Goal: Task Accomplishment & Management: Use online tool/utility

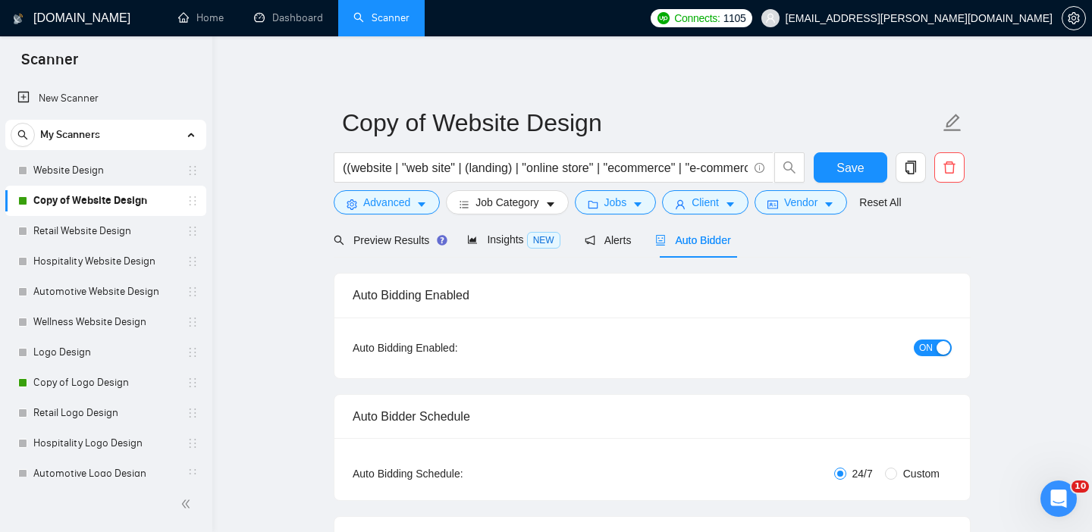
scroll to position [0, 105]
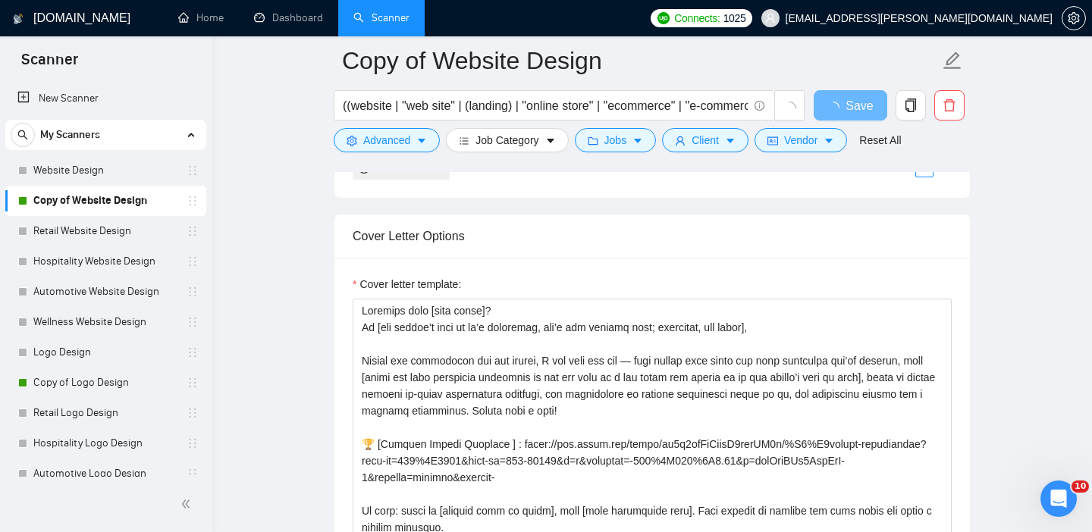
scroll to position [1536, 0]
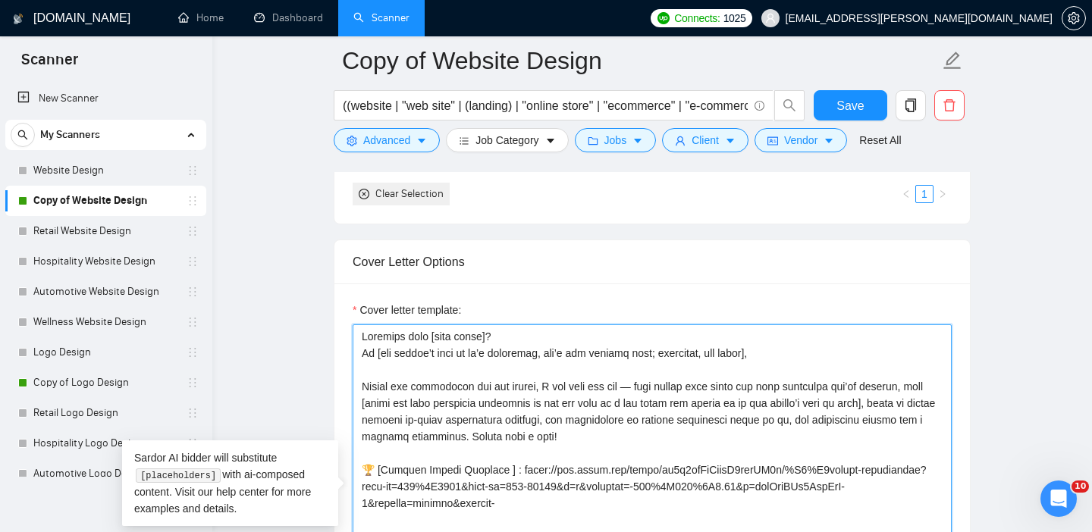
drag, startPoint x: 512, startPoint y: 338, endPoint x: 366, endPoint y: 328, distance: 146.0
click at [366, 328] on textarea "Cover letter template:" at bounding box center [652, 495] width 599 height 341
click at [362, 353] on textarea "Cover letter template:" at bounding box center [652, 495] width 599 height 341
click at [362, 350] on textarea "Cover letter template:" at bounding box center [652, 495] width 599 height 341
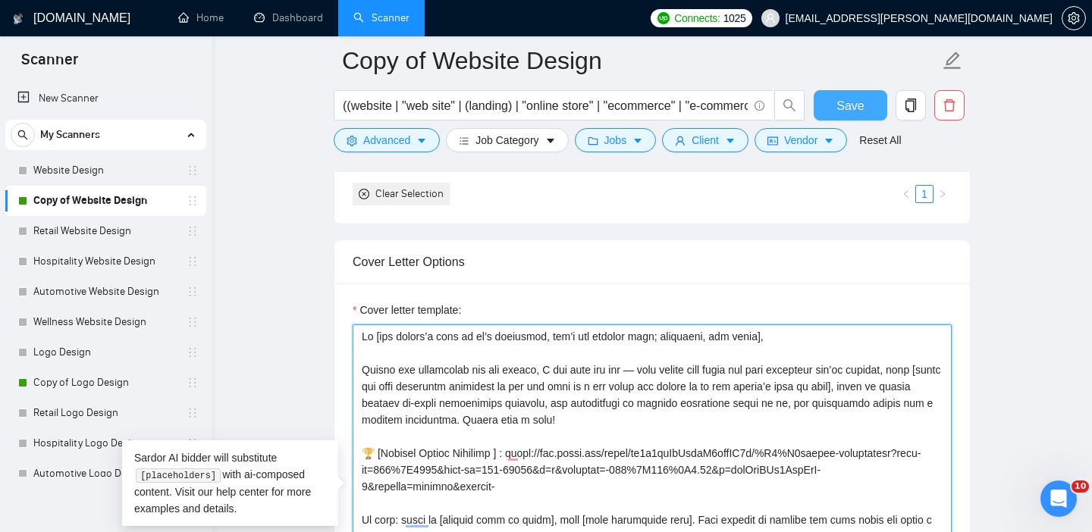
type textarea "Lo [ips dolors’a cons ad el’s doeiusmod, tem’i utl etdolor magn; aliquaeni, adm…"
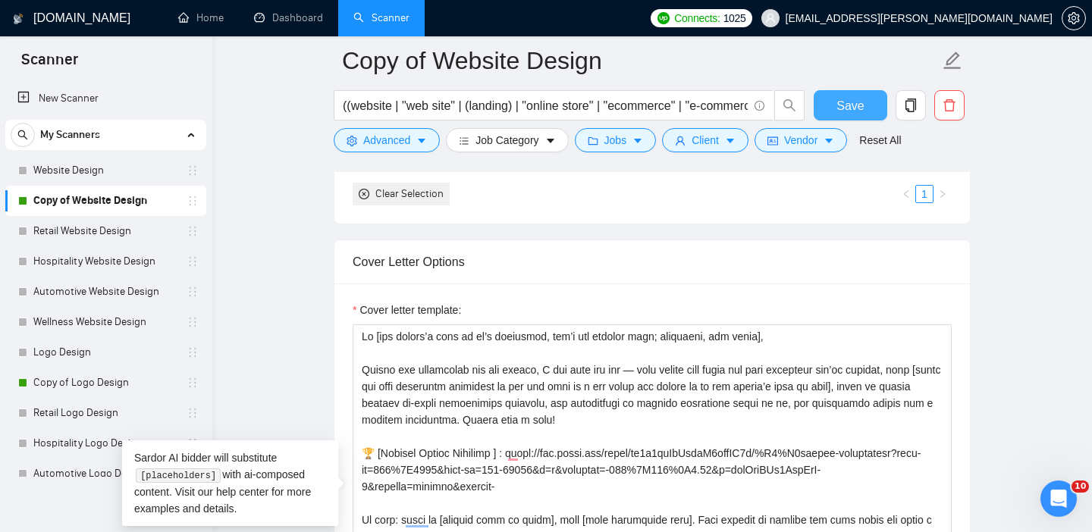
click at [871, 114] on button "Save" at bounding box center [851, 105] width 74 height 30
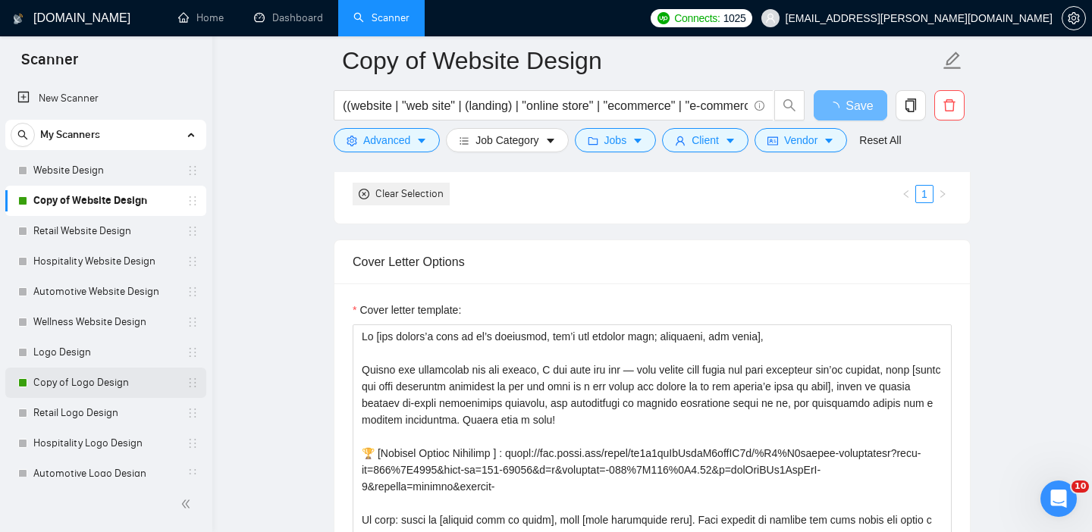
click at [88, 393] on link "Copy of Logo Design" at bounding box center [105, 383] width 144 height 30
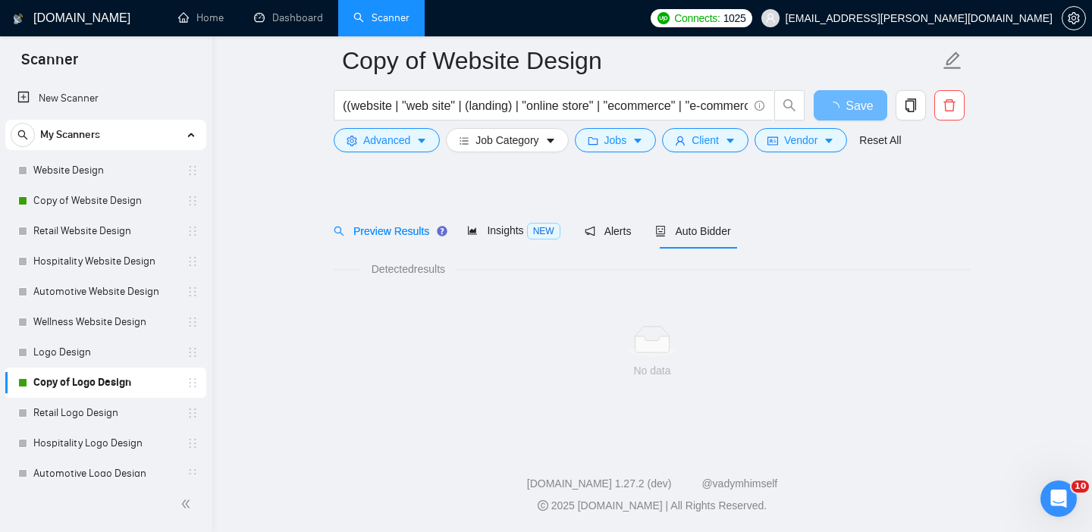
scroll to position [21, 0]
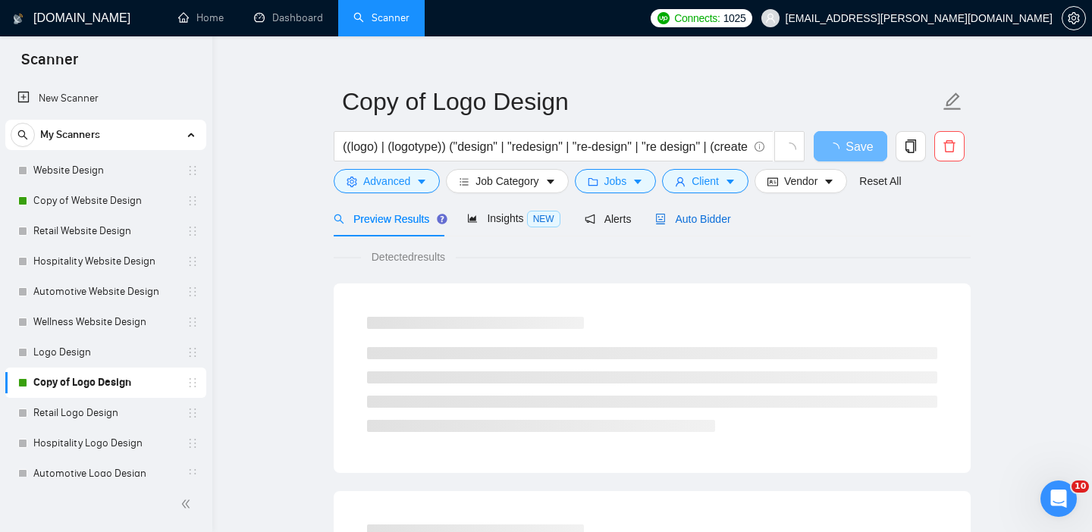
click at [702, 222] on span "Auto Bidder" at bounding box center [692, 219] width 75 height 12
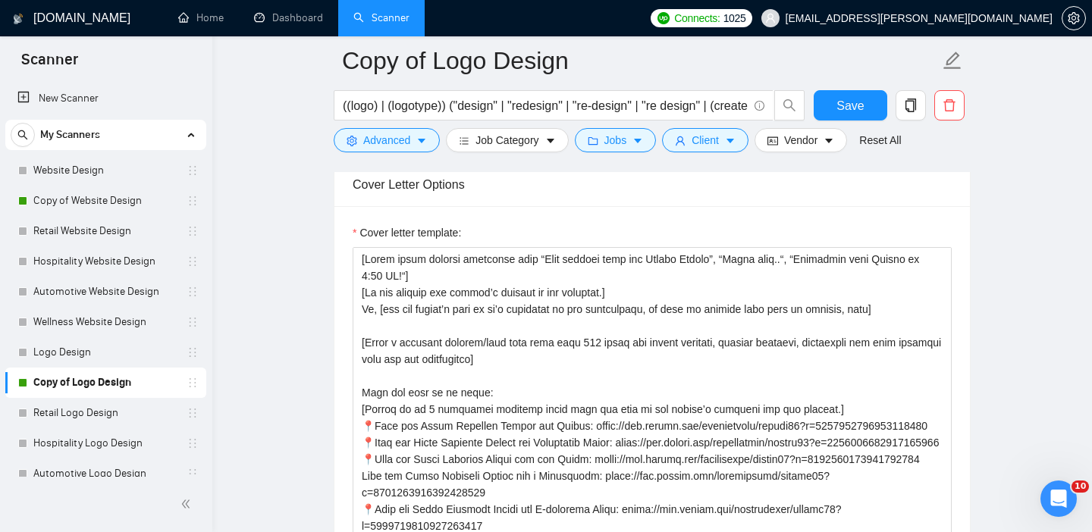
scroll to position [1761, 0]
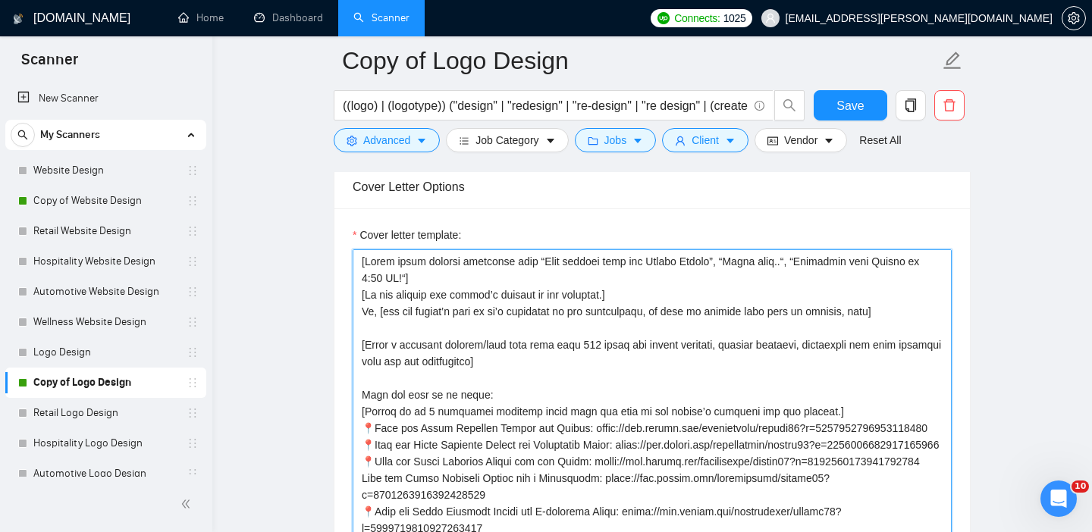
click at [361, 309] on textarea "Cover letter template:" at bounding box center [652, 420] width 599 height 341
click at [361, 306] on textarea "Cover letter template:" at bounding box center [652, 420] width 599 height 341
drag, startPoint x: 372, startPoint y: 313, endPoint x: 362, endPoint y: 313, distance: 10.6
click at [362, 313] on textarea "Cover letter template:" at bounding box center [652, 420] width 599 height 341
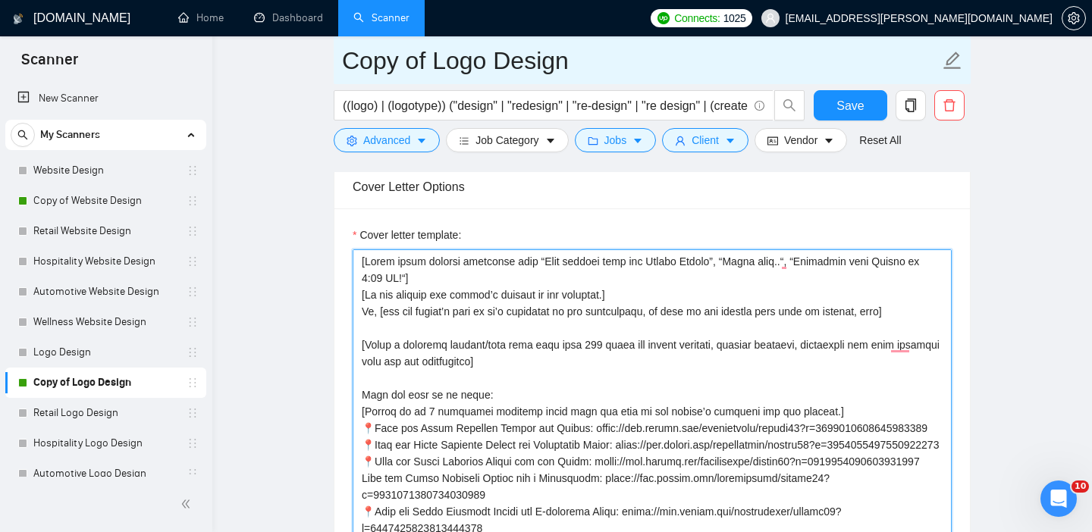
type textarea "[Lorem ipsum dolorsi ametconse adip “Elit seddoei temp inc Utlabo Etdolo”, “Mag…"
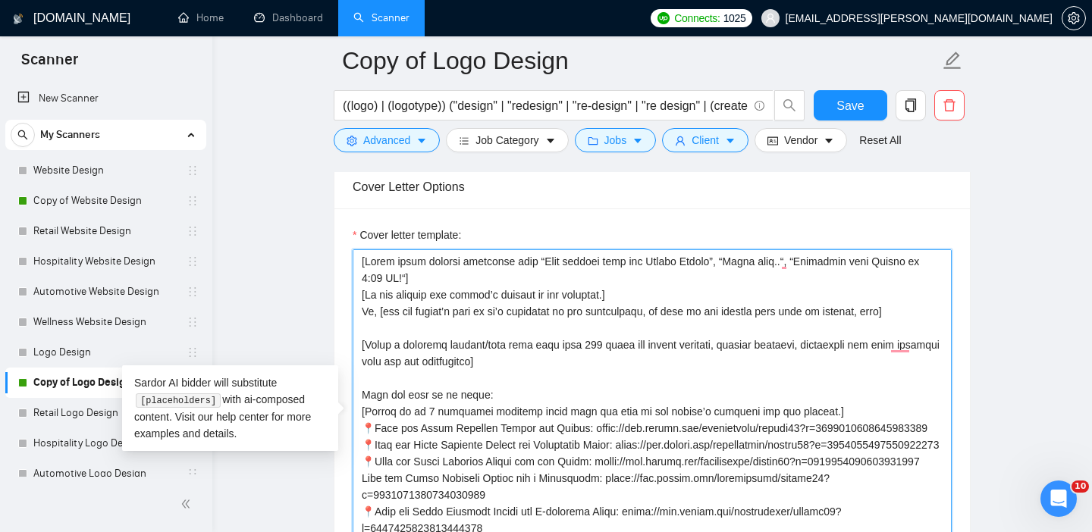
click at [408, 301] on textarea "Cover letter template:" at bounding box center [652, 420] width 599 height 341
click at [361, 262] on textarea "Cover letter template:" at bounding box center [652, 420] width 599 height 341
drag, startPoint x: 361, startPoint y: 262, endPoint x: 855, endPoint y: 301, distance: 495.3
click at [855, 301] on textarea "Cover letter template:" at bounding box center [652, 420] width 599 height 341
click at [849, 316] on textarea "Cover letter template:" at bounding box center [652, 420] width 599 height 341
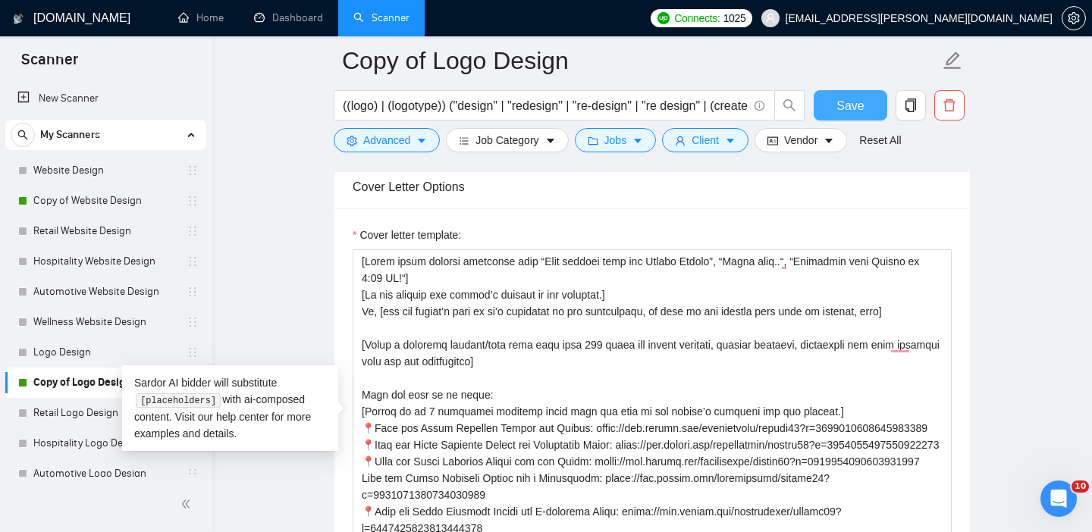
click at [857, 100] on span "Save" at bounding box center [850, 105] width 27 height 19
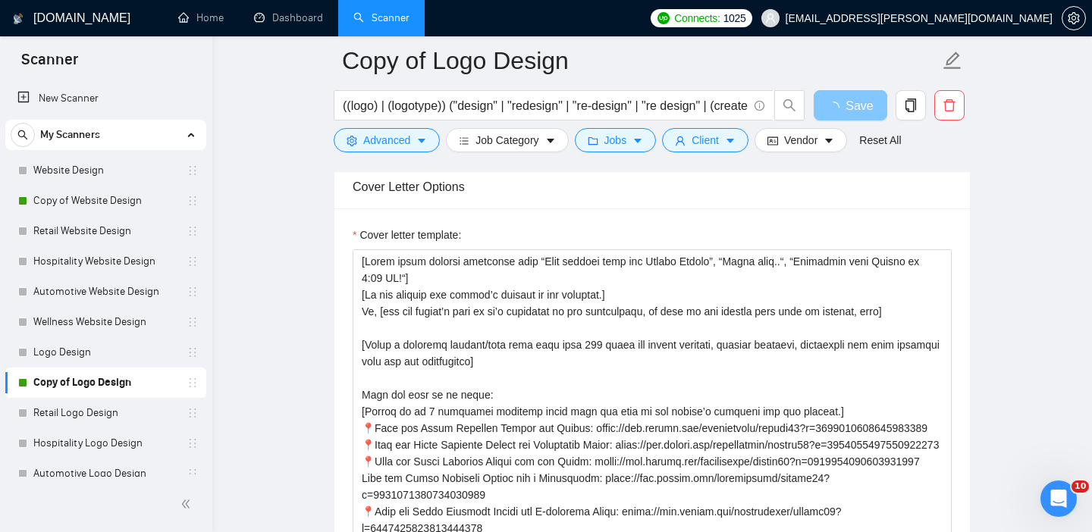
scroll to position [168, 0]
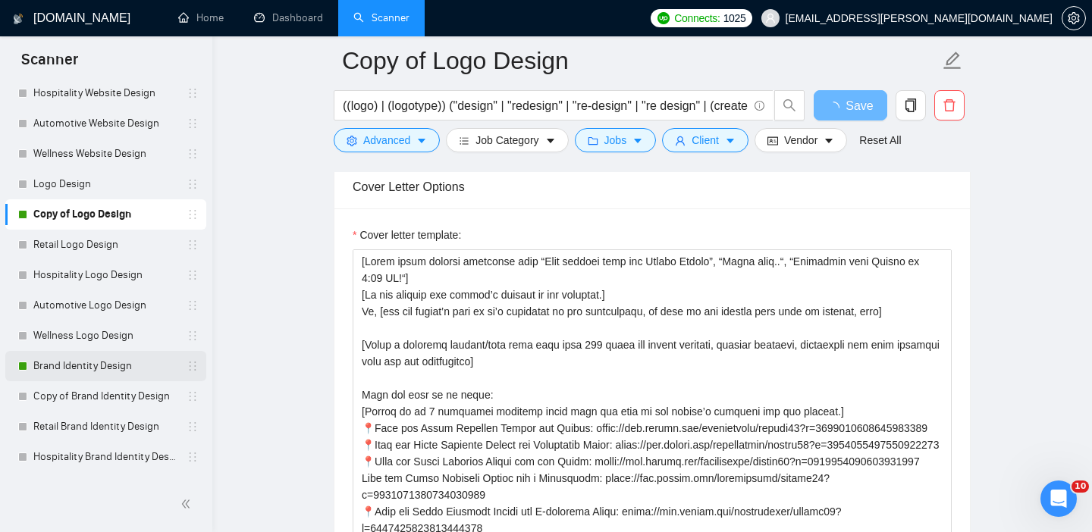
click at [100, 365] on link "Brand Identity Design" at bounding box center [105, 366] width 144 height 30
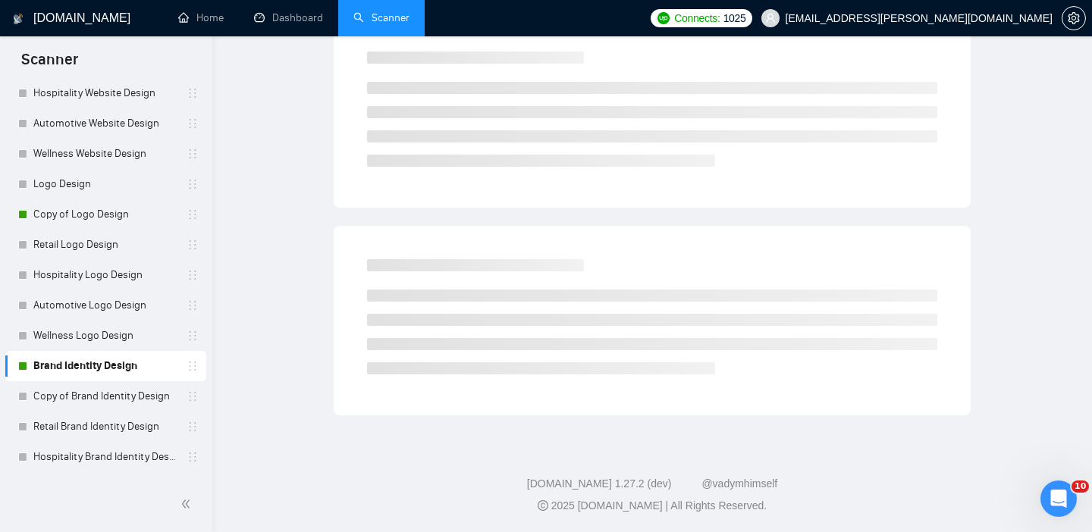
scroll to position [21, 0]
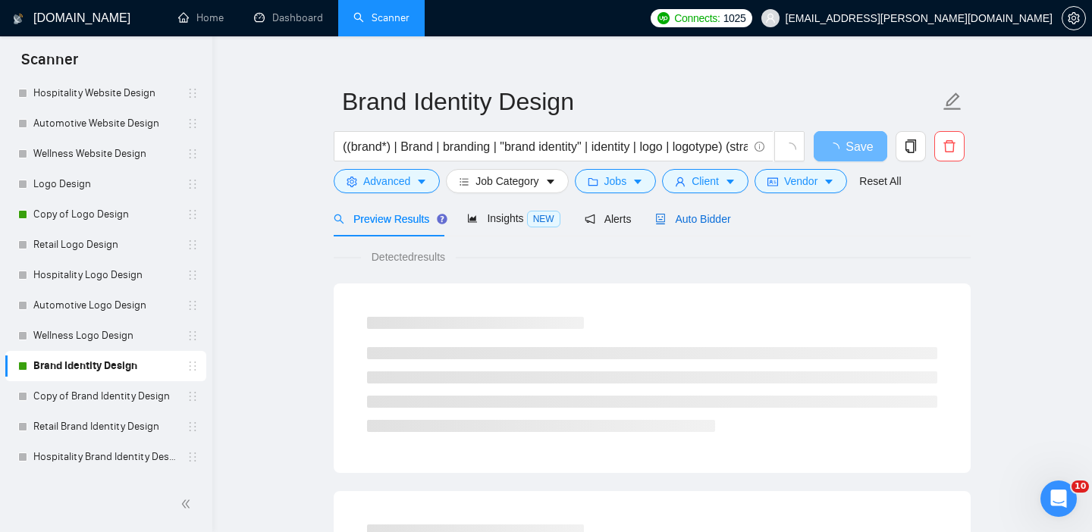
click at [689, 221] on span "Auto Bidder" at bounding box center [692, 219] width 75 height 12
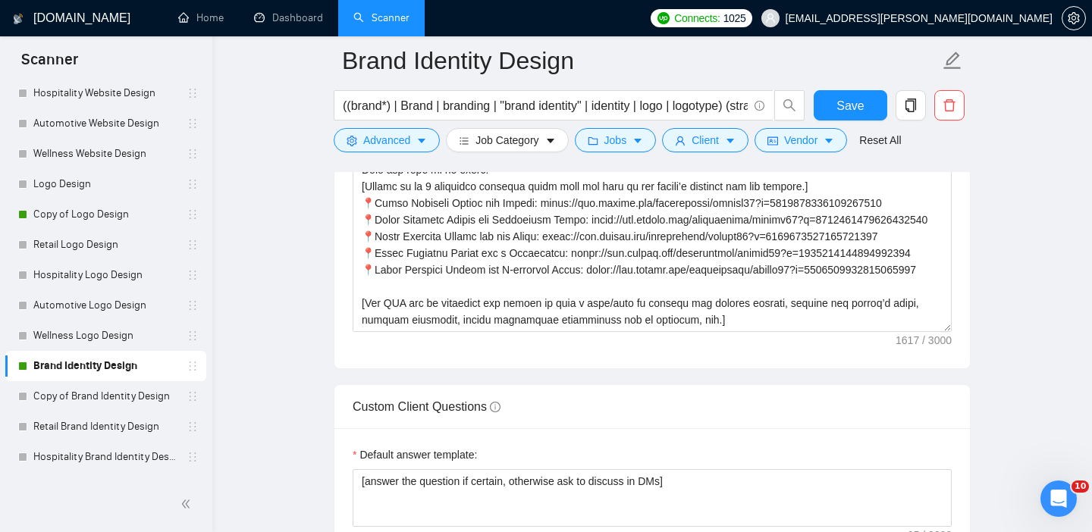
scroll to position [1745, 0]
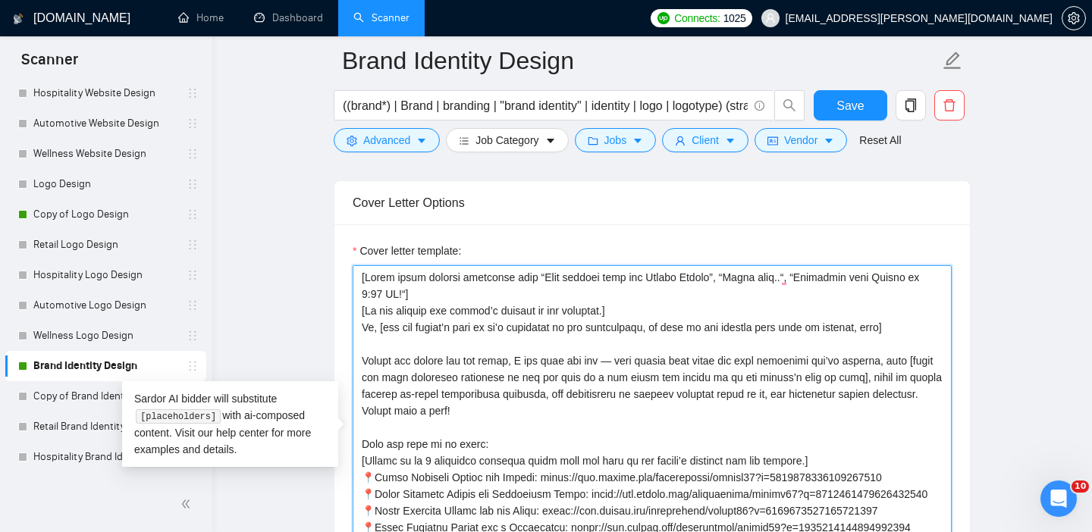
drag, startPoint x: 543, startPoint y: 410, endPoint x: 350, endPoint y: 362, distance: 198.5
click at [350, 362] on div "Cover letter template:" at bounding box center [652, 434] width 636 height 419
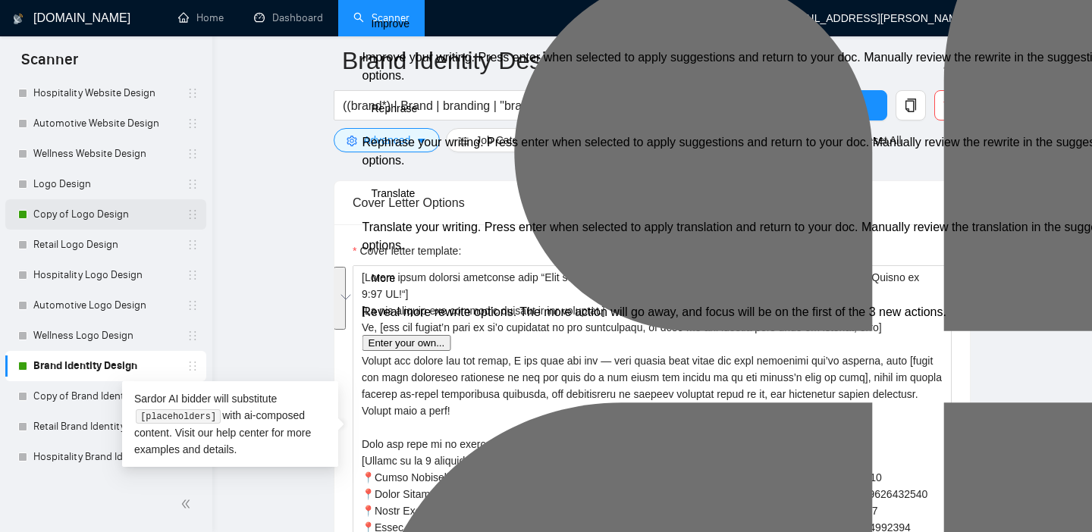
click at [99, 216] on link "Copy of Logo Design" at bounding box center [105, 214] width 144 height 30
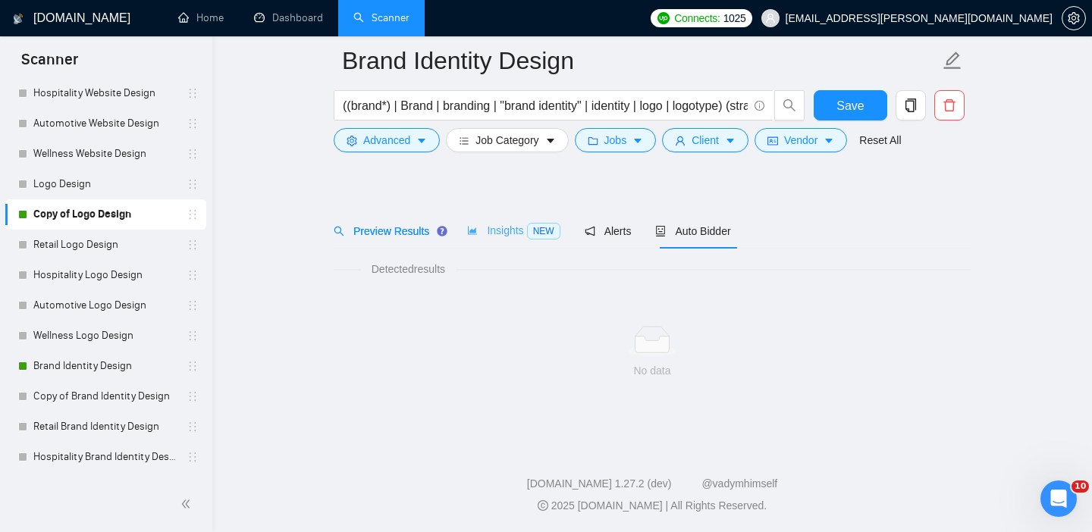
scroll to position [21, 0]
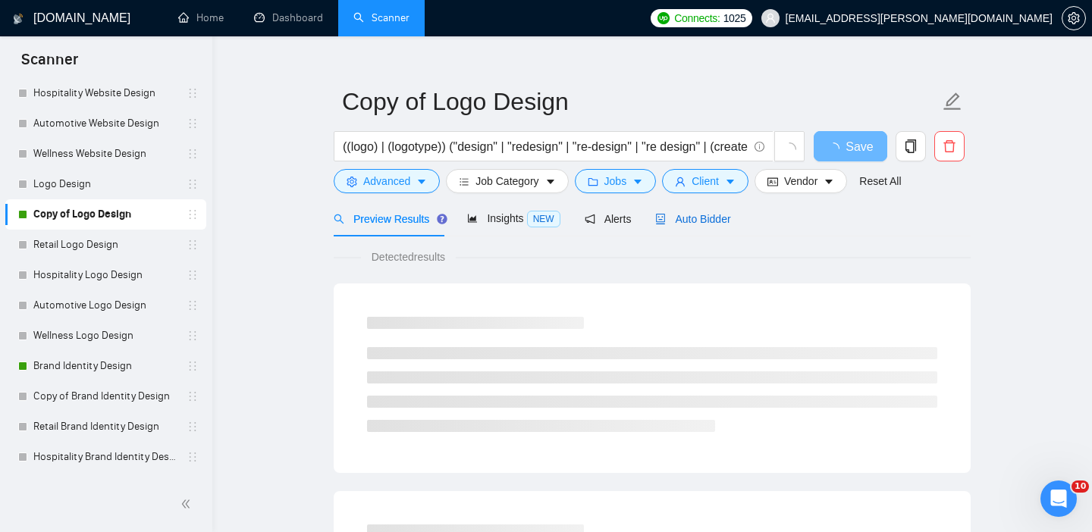
click at [711, 217] on span "Auto Bidder" at bounding box center [692, 219] width 75 height 12
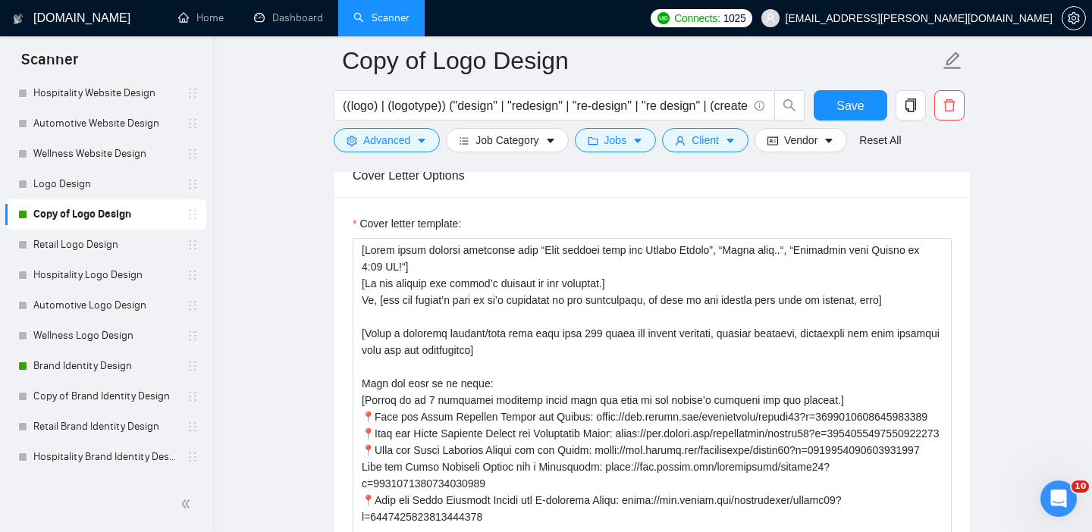
scroll to position [1770, 0]
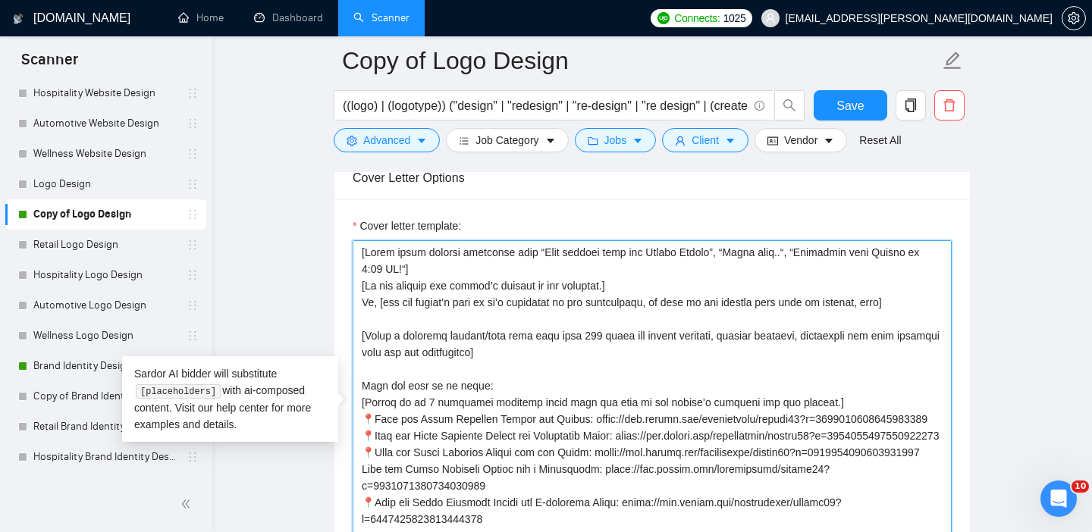
drag, startPoint x: 570, startPoint y: 348, endPoint x: 377, endPoint y: 320, distance: 194.7
click at [377, 320] on textarea "Cover letter template:" at bounding box center [652, 410] width 599 height 341
click at [369, 344] on textarea "Cover letter template:" at bounding box center [652, 410] width 599 height 341
drag, startPoint x: 555, startPoint y: 351, endPoint x: 339, endPoint y: 342, distance: 216.4
click at [339, 342] on div "Cover letter template:" at bounding box center [652, 408] width 636 height 419
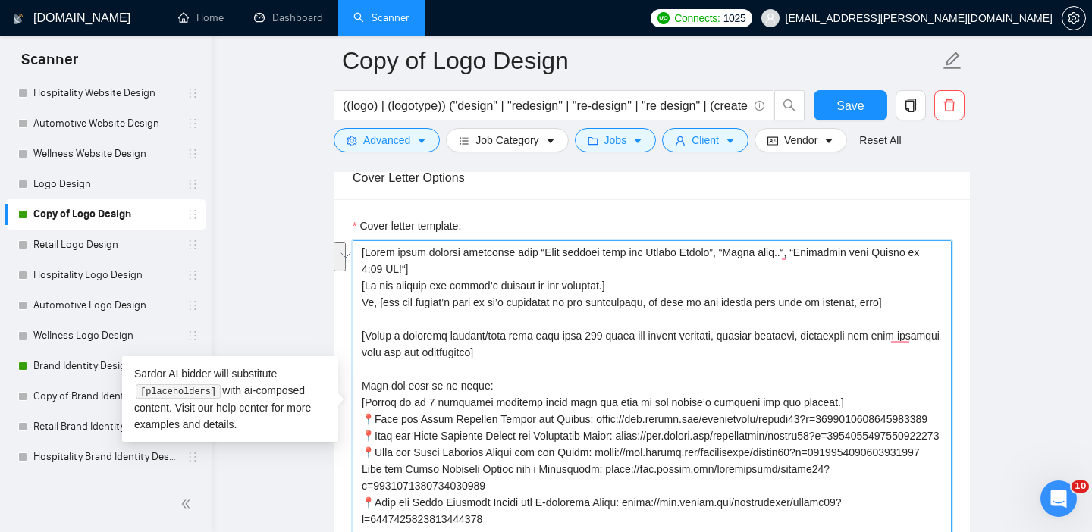
paste textarea "Before the colors and the fonts, I dig into the why — what drives your brand an…"
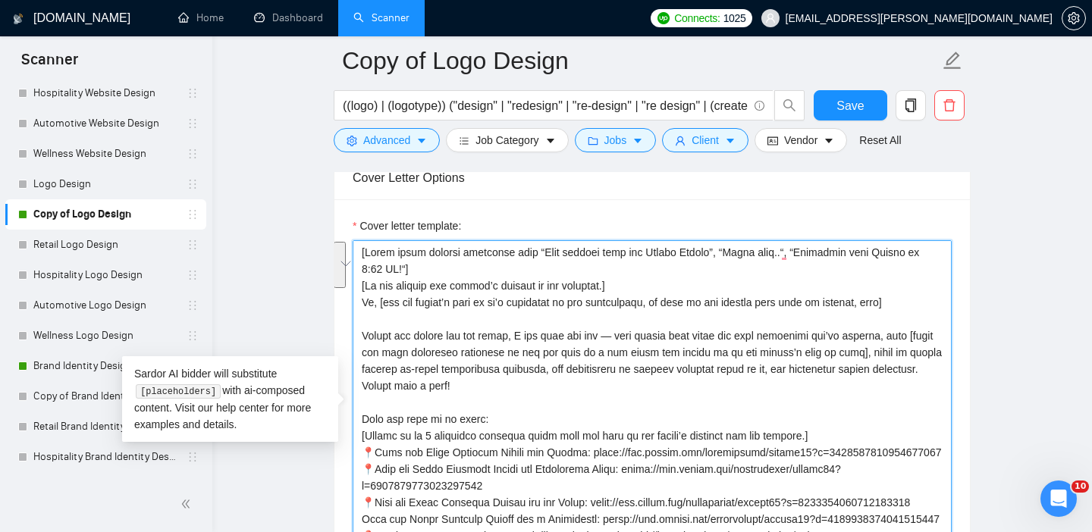
drag, startPoint x: 643, startPoint y: 279, endPoint x: 369, endPoint y: 237, distance: 277.0
click at [369, 237] on div "Cover letter template:" at bounding box center [652, 400] width 599 height 364
paste textarea "Write a short, friendly and clever one-liner joke related to the client’s proje…"
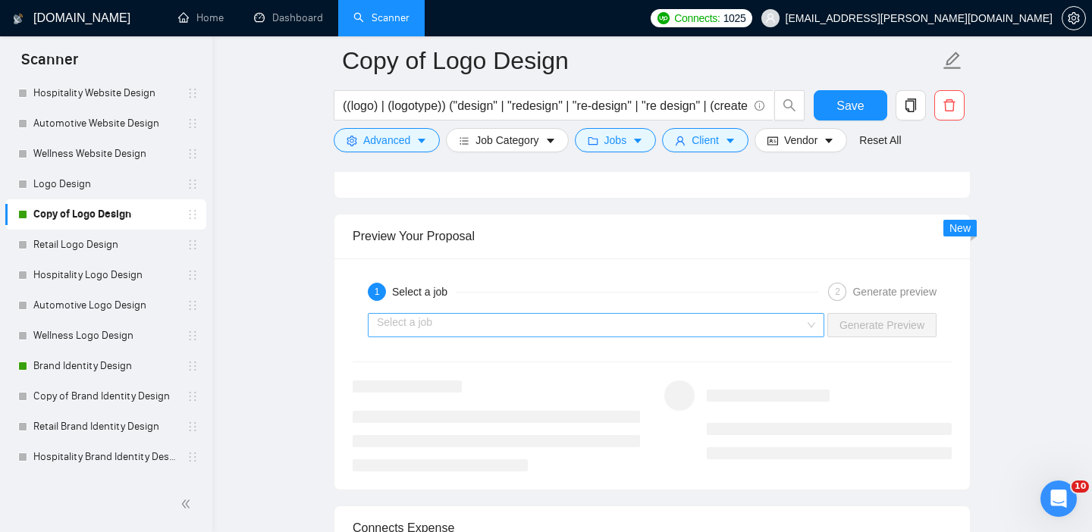
scroll to position [2954, 0]
click at [454, 328] on input "search" at bounding box center [591, 327] width 428 height 23
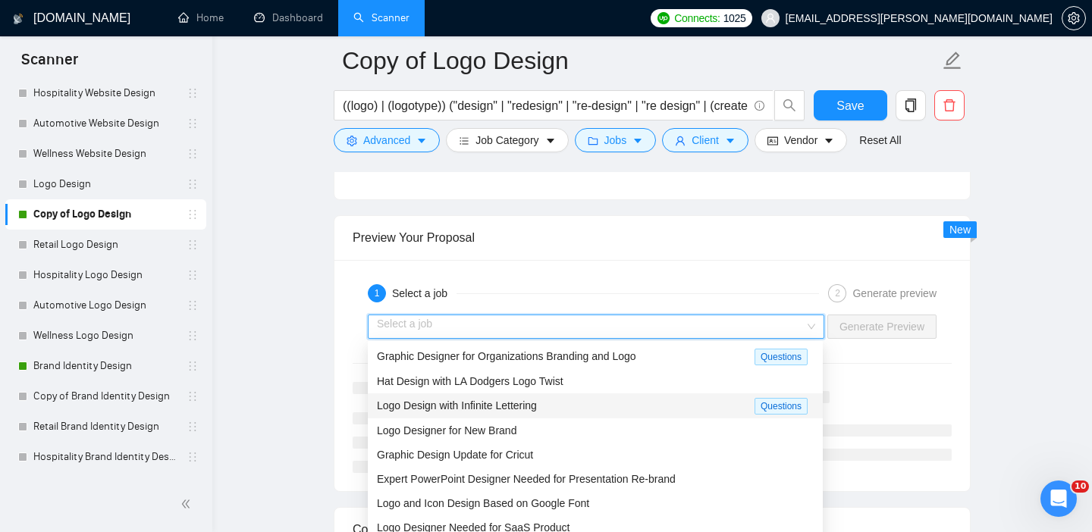
click at [469, 395] on div "Logo Design with Infinite Lettering Questions" at bounding box center [595, 406] width 455 height 25
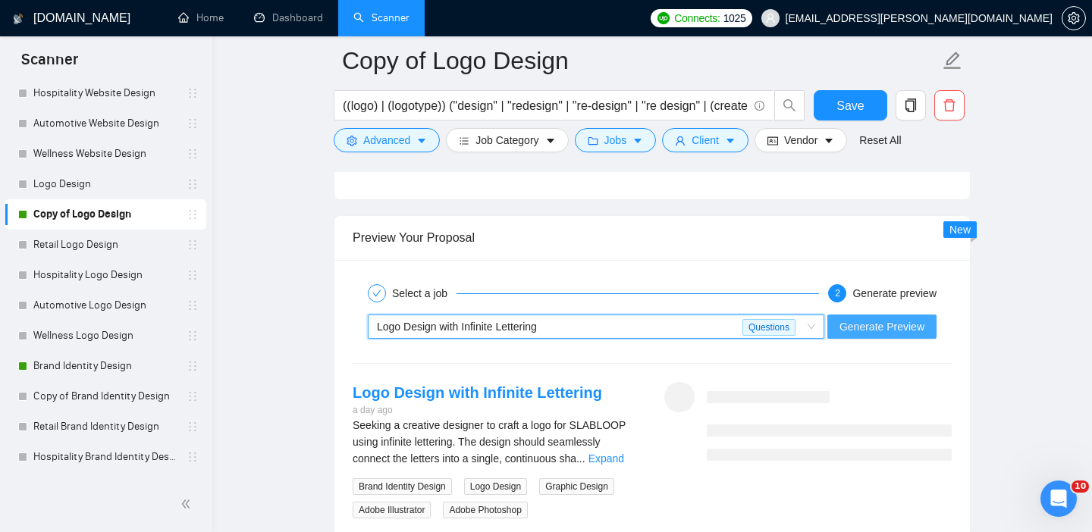
click at [906, 319] on span "Generate Preview" at bounding box center [882, 327] width 85 height 17
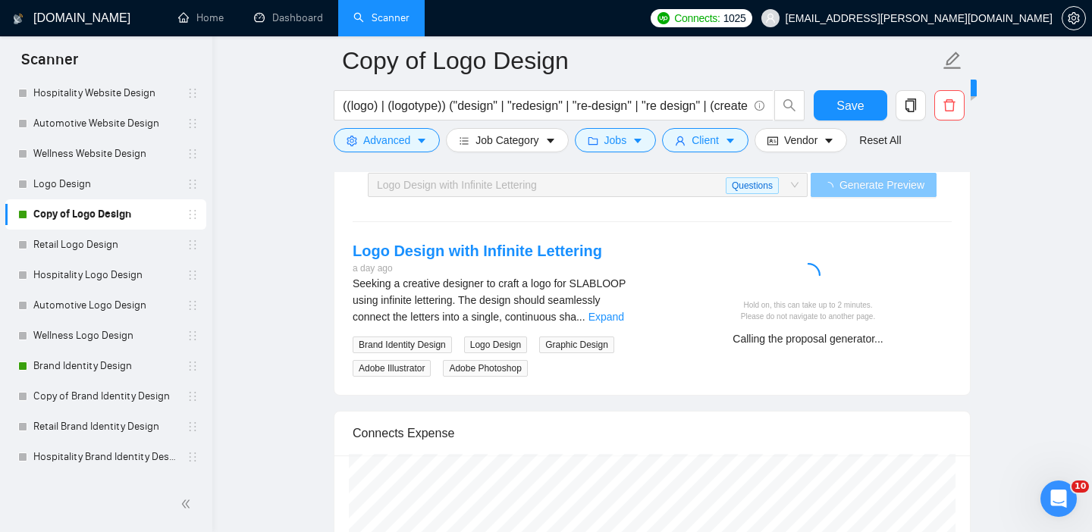
scroll to position [3104, 0]
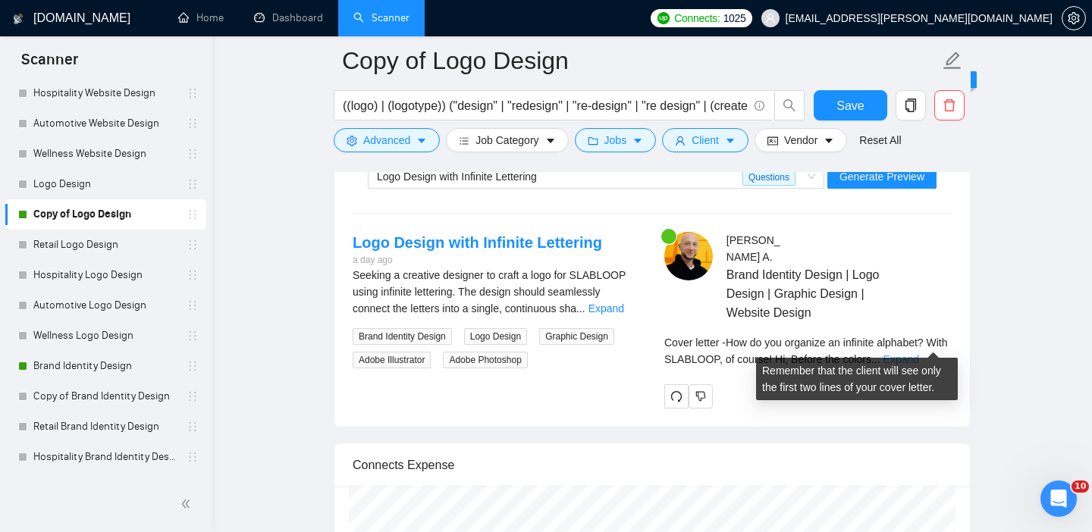
click at [919, 353] on link "Expand" at bounding box center [902, 359] width 36 height 12
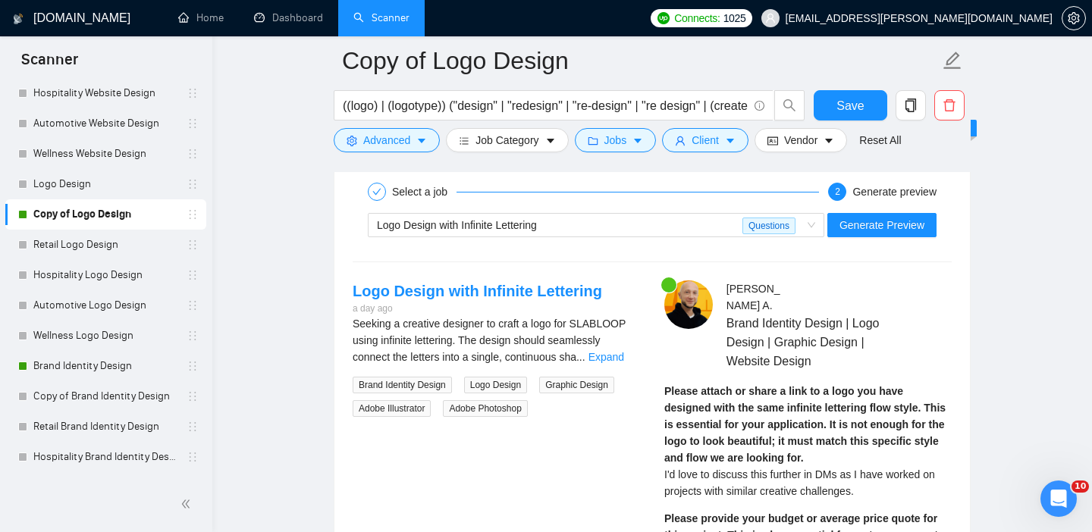
scroll to position [3057, 0]
click at [620, 354] on link "Expand" at bounding box center [607, 356] width 36 height 12
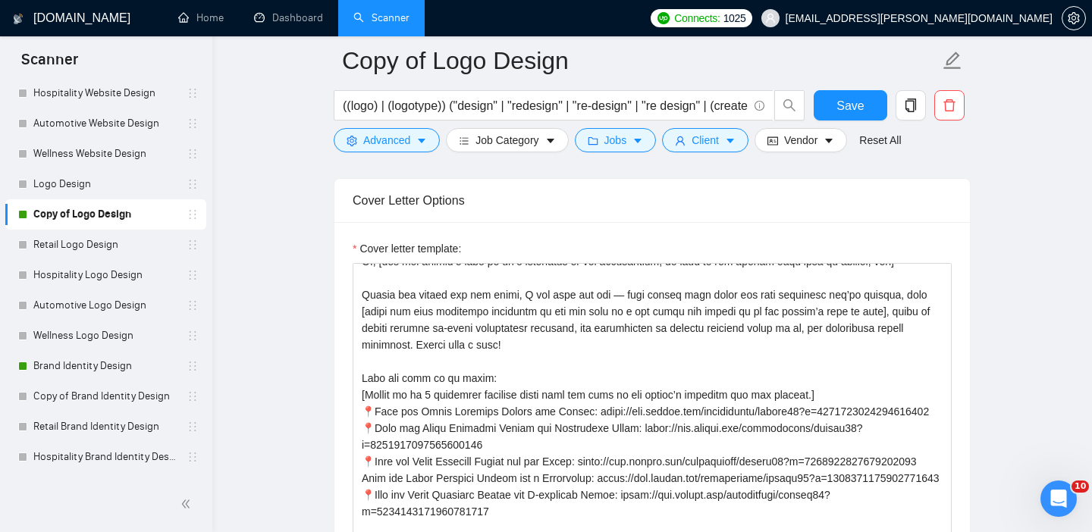
scroll to position [48, 0]
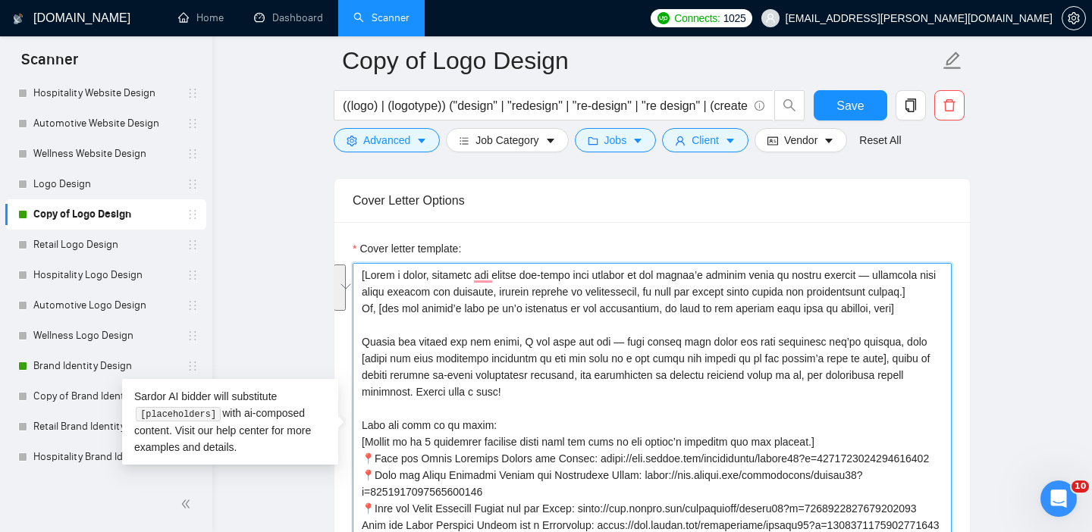
drag, startPoint x: 923, startPoint y: 304, endPoint x: 466, endPoint y: 248, distance: 460.8
click at [466, 248] on div "Cover letter template:" at bounding box center [652, 422] width 599 height 364
paste textarea "clever and natural one-liner related to the client’s project topic or design co…"
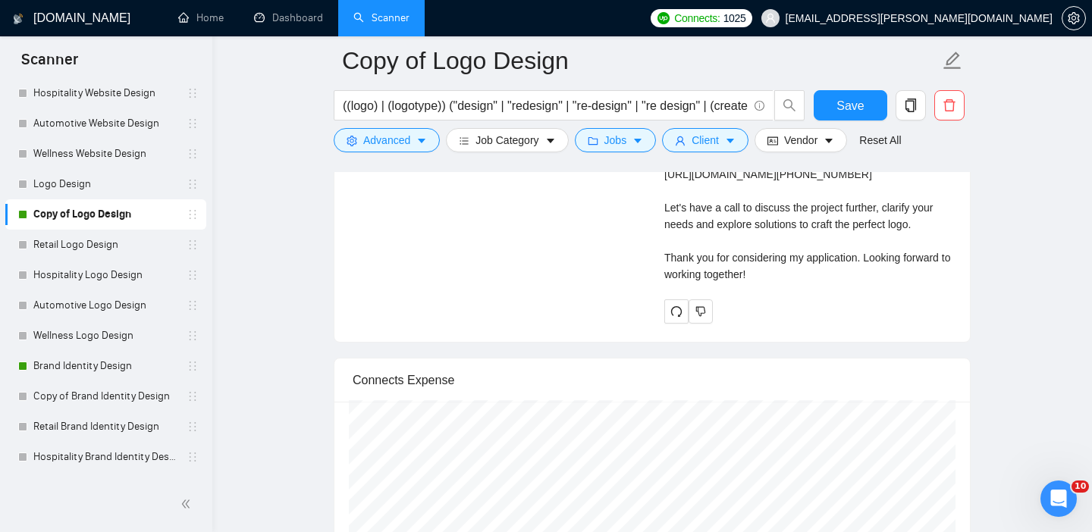
scroll to position [3817, 0]
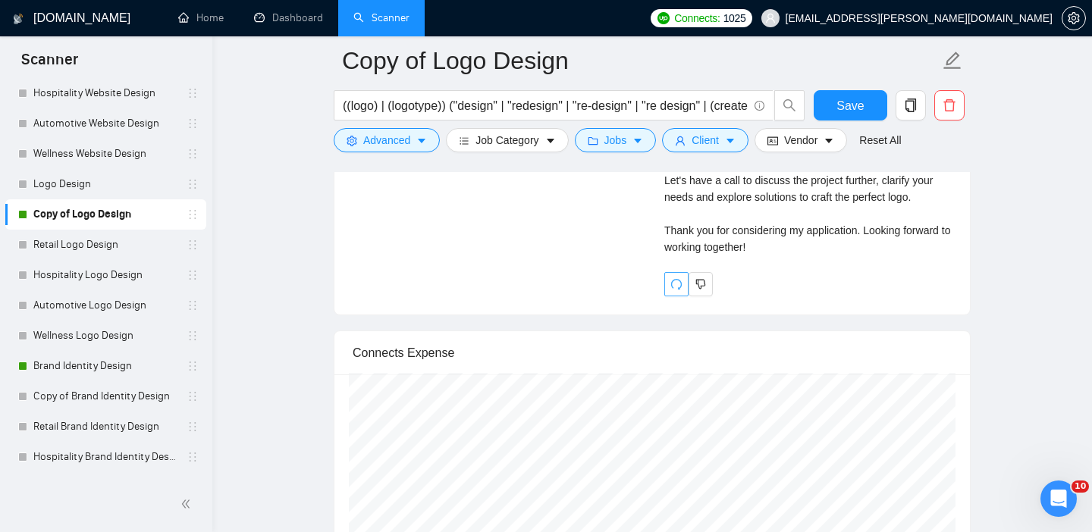
type textarea "[Lorem i dolor, sitame con adipisc eli-seddo eiusmod te inc utlabo’e dolorem al…"
click at [668, 290] on span "redo" at bounding box center [676, 284] width 23 height 12
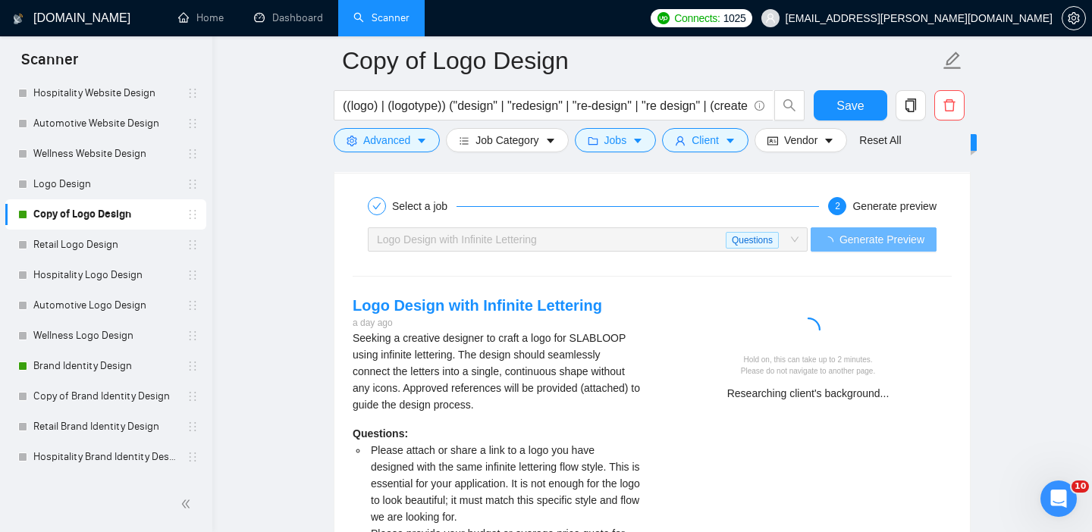
scroll to position [3044, 0]
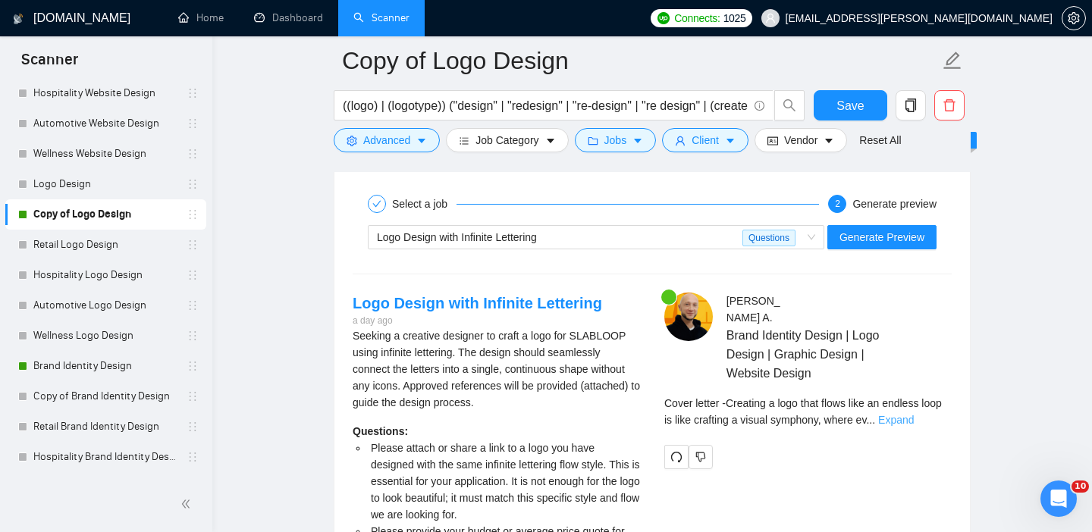
click at [914, 414] on link "Expand" at bounding box center [896, 420] width 36 height 12
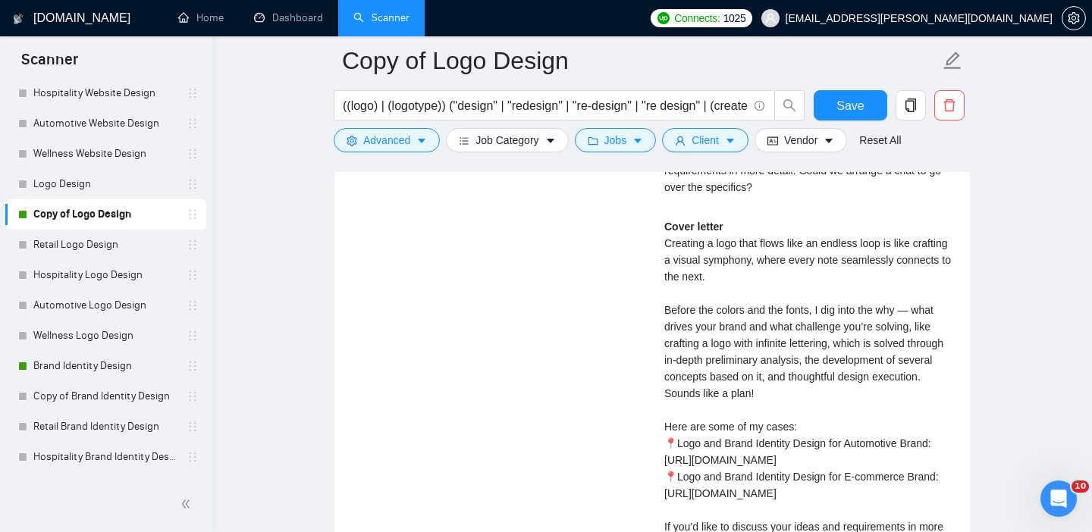
scroll to position [3499, 0]
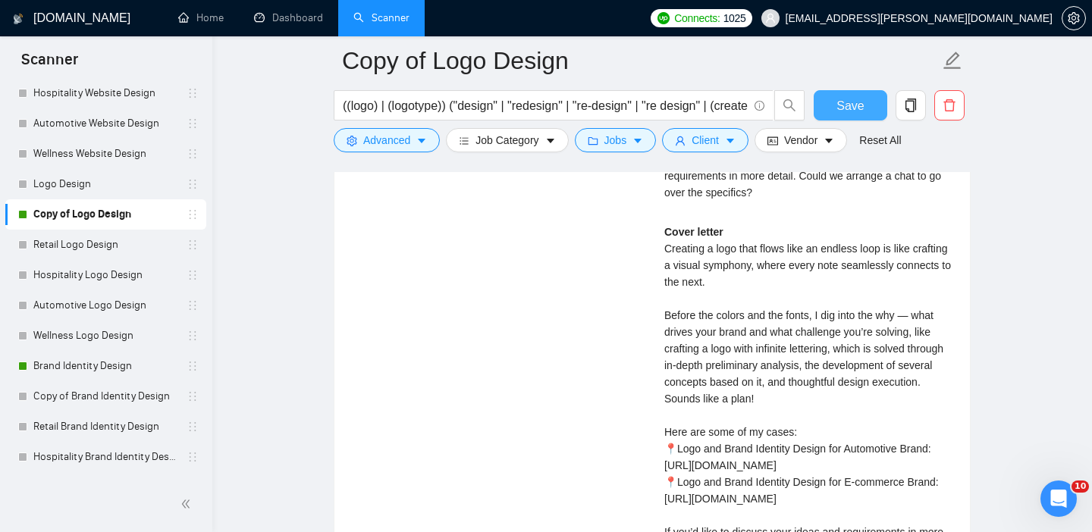
click at [827, 108] on button "Save" at bounding box center [851, 105] width 74 height 30
